Goal: Transaction & Acquisition: Purchase product/service

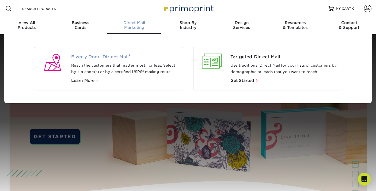
click at [112, 54] on span "Every Door Direct Mail ®" at bounding box center [124, 57] width 107 height 6
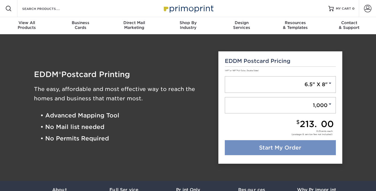
click at [274, 144] on link "Start My Order" at bounding box center [280, 147] width 111 height 15
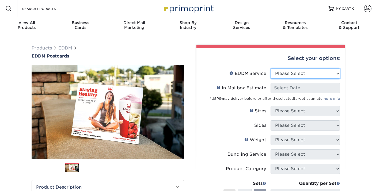
click at [287, 74] on select "Please Select Full Service Print Only" at bounding box center [305, 73] width 70 height 10
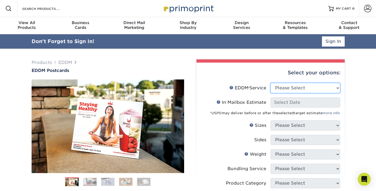
select select "print_only"
select select "-1"
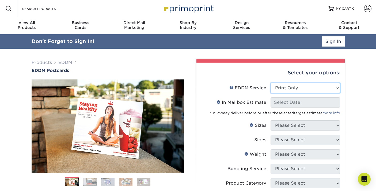
select select "-1"
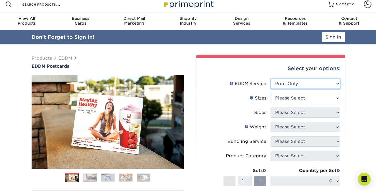
scroll to position [9, 0]
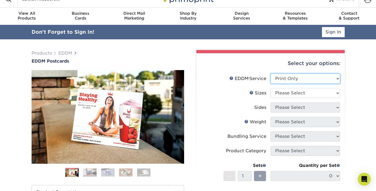
click at [287, 79] on select "Please Select Full Service Print Only" at bounding box center [305, 79] width 70 height 10
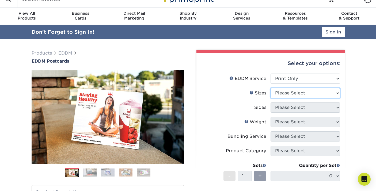
click at [304, 94] on select "Please Select 4.5" x 12" 6" x 12" 6.5" x 8" 6.5" x 9" 6.5" x 12" 7" x 8.5" 8" x…" at bounding box center [305, 93] width 70 height 10
select select "6.50x8.00"
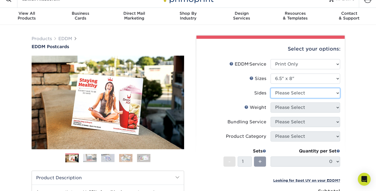
click at [287, 94] on select "Please Select Print Both Sides Print Front Only" at bounding box center [305, 93] width 70 height 10
select select "13abbda7-1d64-4f25-8bb2-c179b224825d"
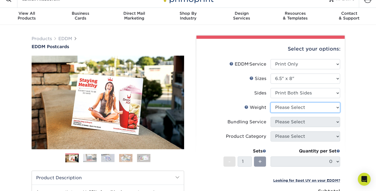
click at [287, 108] on select "Please Select 16PT 14PT" at bounding box center [305, 107] width 70 height 10
select select "16PT"
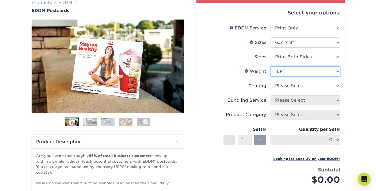
scroll to position [47, 0]
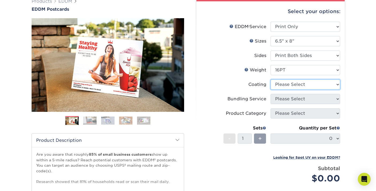
click at [284, 84] on select at bounding box center [305, 84] width 70 height 10
select select "ae367451-b2b8-45df-a344-0f05b6a12993"
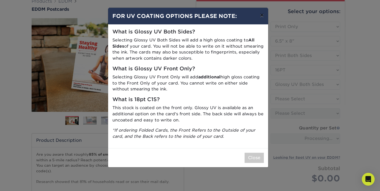
click at [261, 15] on button "×" at bounding box center [261, 15] width 12 height 15
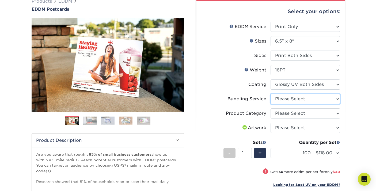
click at [295, 101] on select "Please Select No Bundling Services Yes, Bundles of 50 (+2 Days) Yes, Bundles of…" at bounding box center [305, 99] width 70 height 10
select select "58689abb-25c0-461c-a4c3-a80b627d6649"
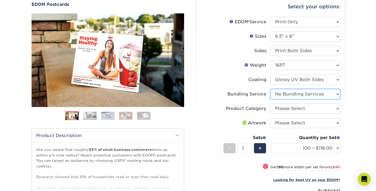
scroll to position [57, 0]
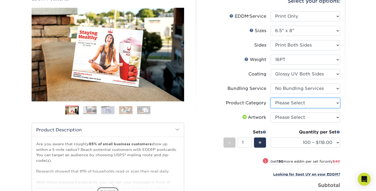
click at [286, 102] on select "Please Select Postcards" at bounding box center [305, 103] width 70 height 10
select select "9b7272e0-d6c8-4c3c-8e97-d3a1bcdab858"
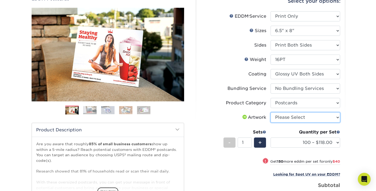
click at [299, 118] on select "Please Select I will upload files I need a design - $150" at bounding box center [305, 117] width 70 height 10
select select "upload"
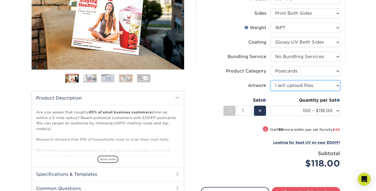
scroll to position [93, 0]
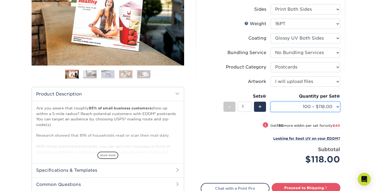
click at [289, 106] on select "100 – $118.00 250 – $158.00 500 – $182.00 1000 – $209.00 2500 – $337.00 5000 – …" at bounding box center [305, 107] width 70 height 10
select select "500 – $182.00"
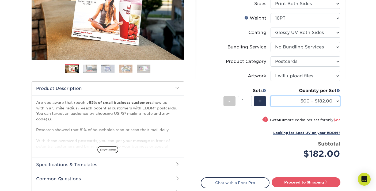
scroll to position [129, 0]
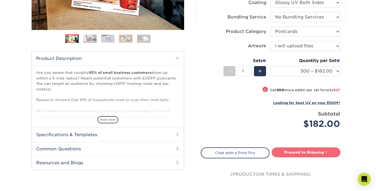
click at [301, 151] on link "Proceed to Shipping" at bounding box center [305, 152] width 69 height 10
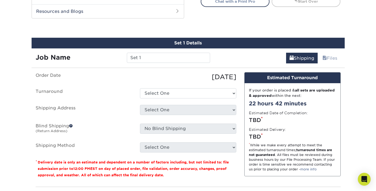
scroll to position [290, 0]
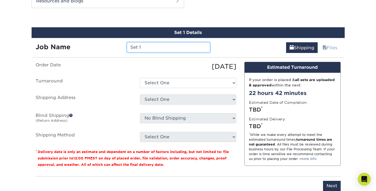
click at [144, 45] on input "Set 1" at bounding box center [168, 47] width 83 height 10
type input "S"
type input "22 Hardenberg"
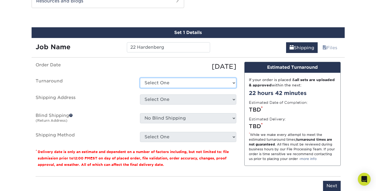
click at [186, 83] on select "Select One 2-4 Business Days 2 Day Next Business Day" at bounding box center [188, 83] width 96 height 10
select select "4927c2bd-a791-4cb7-be50-c52736009fb6"
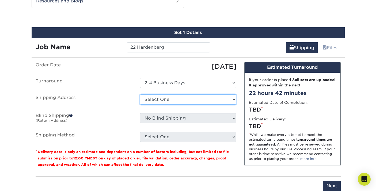
click at [195, 100] on select "Select One + Add New Address - Login" at bounding box center [188, 99] width 96 height 10
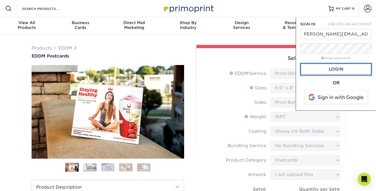
click at [337, 69] on link "Login" at bounding box center [335, 69] width 71 height 12
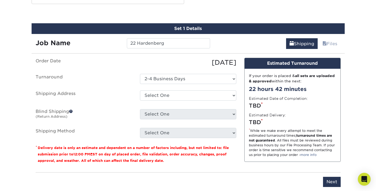
scroll to position [312, 0]
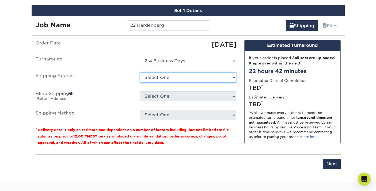
click at [169, 78] on select "Select One 8 WEXFORD WAY, SOMERSET, NJ 62 GROVE ST, SOMERVILLE, NJ 4 E CLIFF ST…" at bounding box center [188, 77] width 96 height 10
select select "272941"
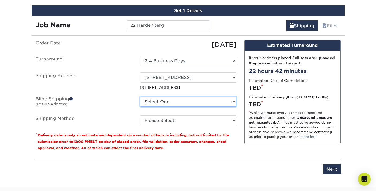
click at [176, 103] on select "Select One 8 WEXFORD WAY, SOMERSET, NJ 62 GROVE ST, SOMERVILLE, NJ 4 E CLIFF ST…" at bounding box center [188, 102] width 96 height 10
click at [162, 101] on select "Select One 8 WEXFORD WAY, SOMERSET, NJ 62 GROVE ST, SOMERVILLE, NJ 4 E CLIFF ST…" at bounding box center [188, 102] width 96 height 10
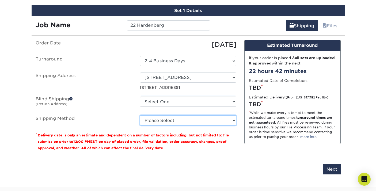
click at [161, 122] on select "Please Select Ground Shipping (+$17.33) 3 Day Shipping Service (+$21.34) 2 Day …" at bounding box center [188, 120] width 96 height 10
select select "03"
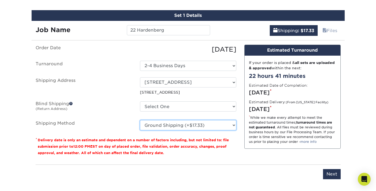
scroll to position [355, 0]
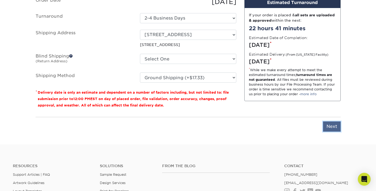
click at [332, 125] on input "Next" at bounding box center [332, 126] width 18 height 10
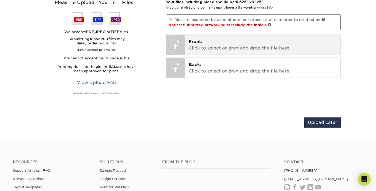
click at [206, 45] on p "Front: Click to select or drag and drop the file here." at bounding box center [262, 44] width 148 height 13
click at [215, 45] on p "Front: Click to select or drag and drop the file here." at bounding box center [262, 44] width 148 height 13
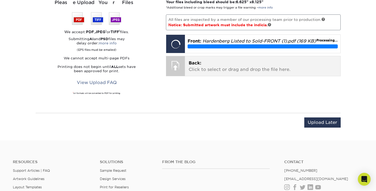
click at [215, 72] on p "Back: Click to select or drag and drop the file here." at bounding box center [262, 66] width 148 height 13
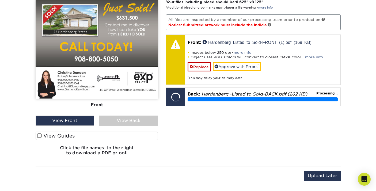
click at [39, 136] on span at bounding box center [39, 135] width 5 height 5
click at [0, 0] on input "View Guides" at bounding box center [0, 0] width 0 height 0
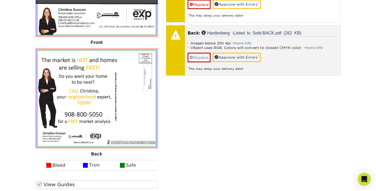
scroll to position [411, 0]
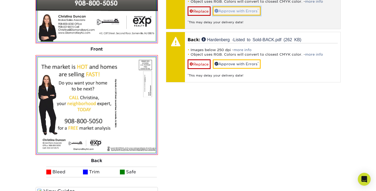
click at [240, 9] on link "Approve with Errors *" at bounding box center [237, 10] width 48 height 9
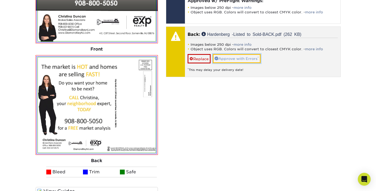
click at [252, 57] on link "Approve with Errors *" at bounding box center [237, 58] width 48 height 9
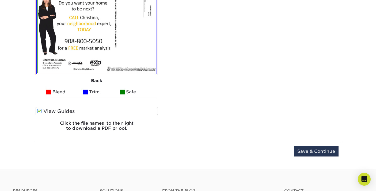
scroll to position [503, 0]
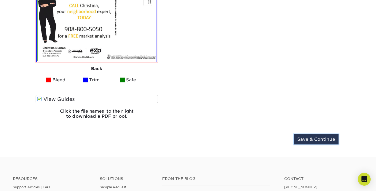
click at [307, 138] on input "Save & Continue" at bounding box center [316, 139] width 45 height 10
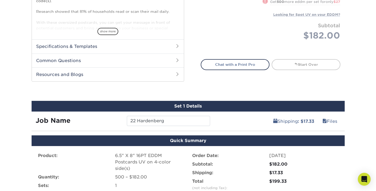
scroll to position [328, 0]
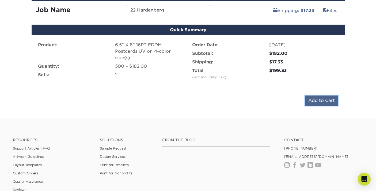
click at [320, 101] on input "Add to Cart" at bounding box center [321, 100] width 33 height 10
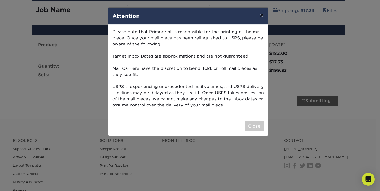
click at [262, 15] on button "×" at bounding box center [261, 15] width 12 height 15
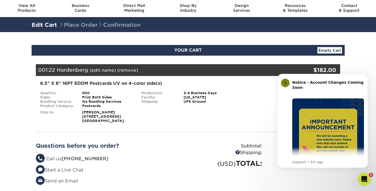
scroll to position [19, 0]
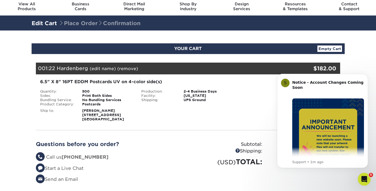
click at [269, 114] on div "Shipping: $17.33 Discount: - $0.00 Files Shipping" at bounding box center [288, 100] width 101 height 43
click at [283, 90] on div "S Notice - Account Changes Coming Soon ​ Past Order Files Will Not Transfer: Wh…" at bounding box center [322, 120] width 83 height 87
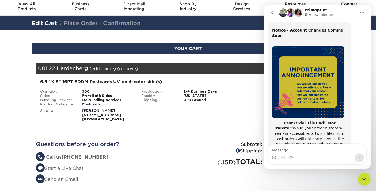
scroll to position [0, 0]
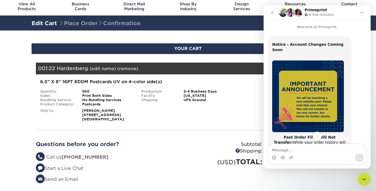
click at [273, 12] on icon "go back" at bounding box center [272, 12] width 4 height 4
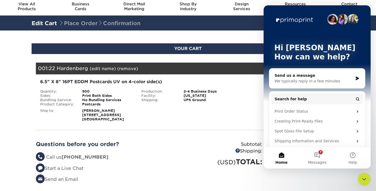
click at [242, 108] on div "Shipping: $17.33 Discount: - $0.00 Files Shipping" at bounding box center [288, 100] width 101 height 43
drag, startPoint x: 322, startPoint y: 16, endPoint x: 321, endPoint y: 37, distance: 20.6
click at [321, 37] on div "Hi Christina 👋 How can we help?" at bounding box center [317, 53] width 96 height 96
click at [364, 179] on icon "Close Intercom Messenger" at bounding box center [364, 179] width 6 height 6
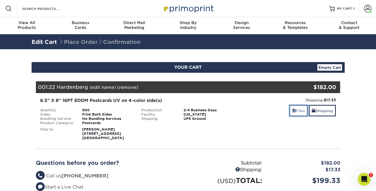
click at [298, 113] on link "Files" at bounding box center [298, 110] width 18 height 11
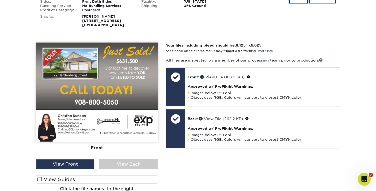
scroll to position [134, 0]
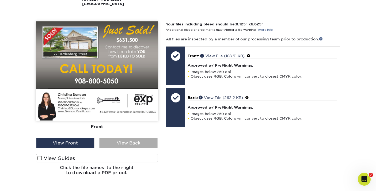
click at [132, 144] on div "View Back" at bounding box center [128, 143] width 58 height 10
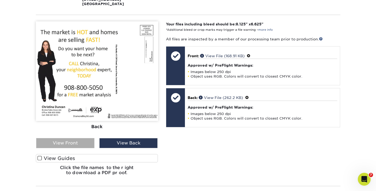
click at [75, 144] on div "View Front" at bounding box center [65, 143] width 58 height 10
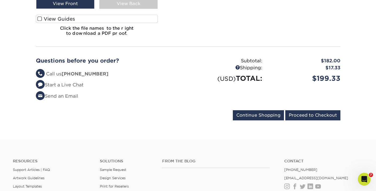
scroll to position [301, 0]
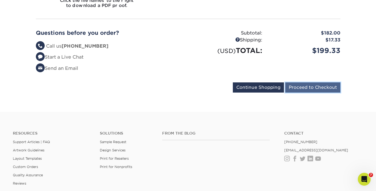
click at [302, 87] on input "Proceed to Checkout" at bounding box center [312, 87] width 55 height 10
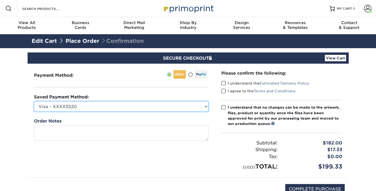
click at [114, 109] on select "Visa - XXXX5520 Visa - XXXX6904 Visa - XXXX8628 Visa - XXXX1229 Visa - XXXX1229…" at bounding box center [121, 106] width 174 height 10
select select "71102"
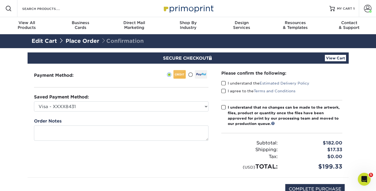
click at [223, 82] on span at bounding box center [223, 83] width 5 height 5
click at [0, 0] on input "I understand the Estimated Delivery Policy" at bounding box center [0, 0] width 0 height 0
click at [222, 90] on span at bounding box center [223, 90] width 5 height 5
click at [0, 0] on input "I agree to the Terms and Conditions" at bounding box center [0, 0] width 0 height 0
click at [225, 107] on span at bounding box center [223, 107] width 5 height 5
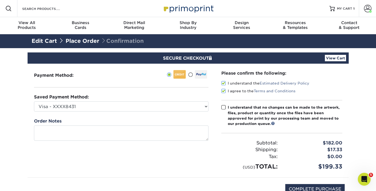
click at [0, 0] on input "I understand that no changes can be made to the artwork, files, product or quan…" at bounding box center [0, 0] width 0 height 0
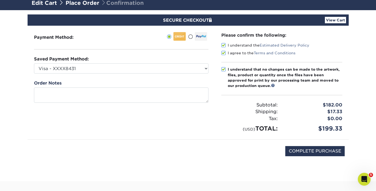
scroll to position [55, 0]
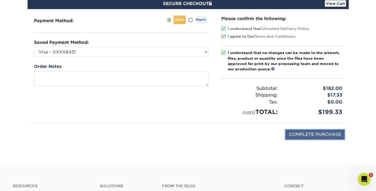
click at [317, 133] on input "COMPLETE PURCHASE" at bounding box center [314, 134] width 59 height 10
type input "PROCESSING, PLEASE WAIT..."
